Goal: Information Seeking & Learning: Check status

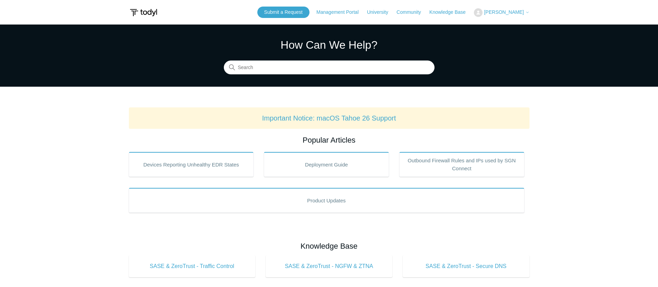
click at [500, 11] on span "[PERSON_NAME]" at bounding box center [504, 12] width 40 height 6
click at [499, 29] on link "My Support Requests" at bounding box center [507, 27] width 67 height 12
click at [516, 12] on span "[PERSON_NAME]" at bounding box center [504, 12] width 40 height 6
click at [503, 31] on link "My Support Requests" at bounding box center [507, 27] width 67 height 12
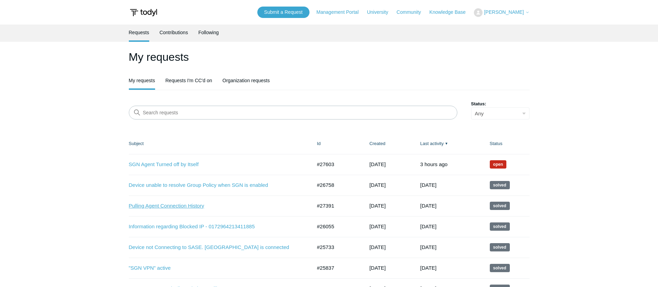
click at [184, 202] on link "Pulling Agent Connection History" at bounding box center [215, 206] width 173 height 8
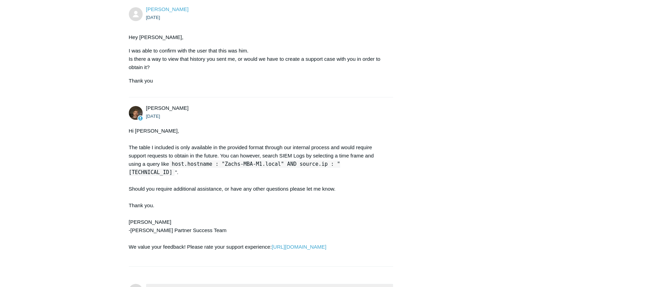
scroll to position [840, 0]
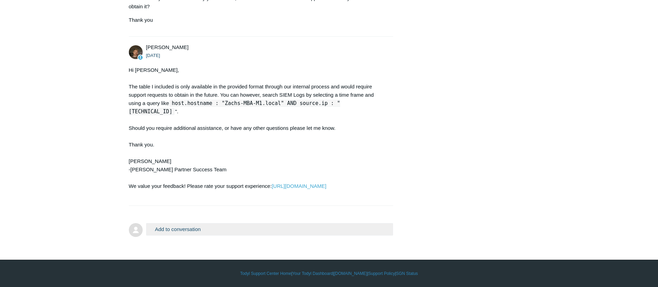
drag, startPoint x: 173, startPoint y: 94, endPoint x: 214, endPoint y: 101, distance: 41.9
click at [214, 101] on div "Hi [PERSON_NAME], The table I included is only available in the provided format…" at bounding box center [257, 132] width 257 height 133
copy div "host.hostname : "Zachs-MBA-M1.local" AND source.ip : "[TECHNICAL_ID] "."
click at [214, 107] on div "Hi [PERSON_NAME], The table I included is only available in the provided format…" at bounding box center [257, 132] width 257 height 133
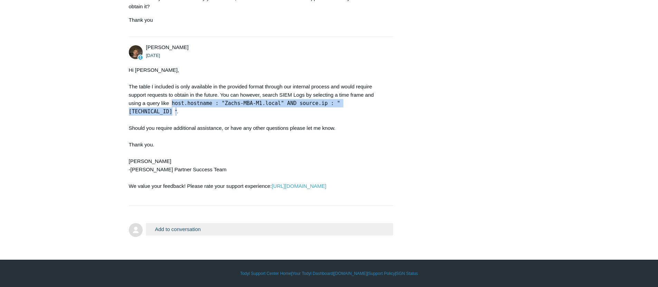
drag, startPoint x: 174, startPoint y: 105, endPoint x: 173, endPoint y: 96, distance: 9.5
click at [173, 96] on div "Hi [PERSON_NAME], The table I included is only available in the provided format…" at bounding box center [257, 132] width 257 height 133
copy div "host.hostname : "Zachs-MBA-M1.local" AND source.ip : "[TECHNICAL_ID] ""
